Goal: Task Accomplishment & Management: Complete application form

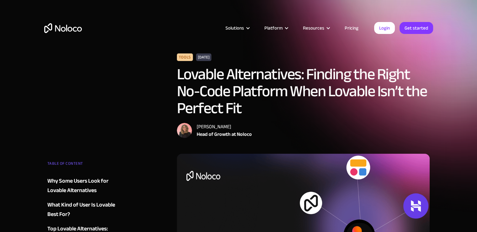
click at [0, 0] on link "Get started" at bounding box center [0, 0] width 0 height 0
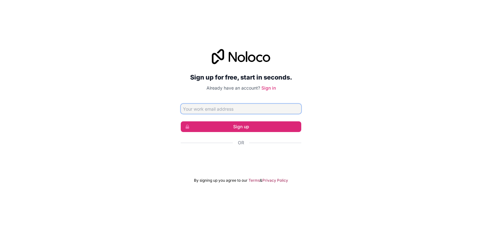
click at [241, 107] on input "Email address" at bounding box center [241, 109] width 120 height 10
type input "shaikhadnansaif4@gmail.com"
click at [241, 125] on button "Sign up" at bounding box center [241, 126] width 120 height 11
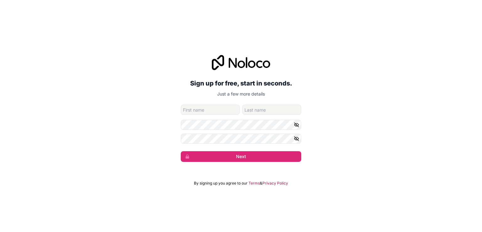
click at [230, 108] on input "given-name" at bounding box center [210, 109] width 59 height 10
type input "Shaikh"
type input "Arif"
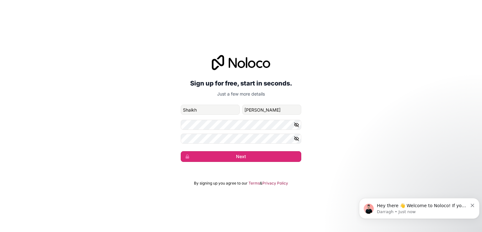
click at [235, 154] on button "Next" at bounding box center [241, 156] width 120 height 11
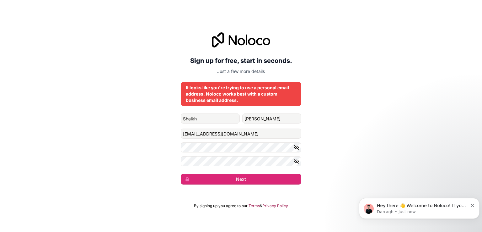
click at [271, 181] on button "Next" at bounding box center [241, 178] width 120 height 11
click at [265, 135] on input "shaikhadnansaif4@gmail.com" at bounding box center [241, 133] width 120 height 10
click at [473, 204] on icon "Dismiss notification" at bounding box center [472, 204] width 3 height 3
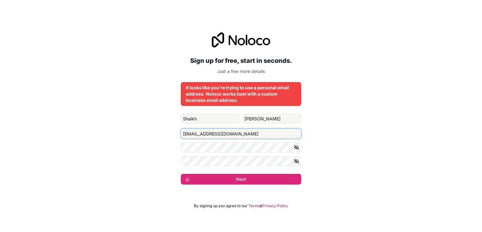
click at [252, 131] on input "shaikhadnansaif4@gmail.com" at bounding box center [241, 133] width 120 height 10
